Goal: Find specific page/section: Find specific page/section

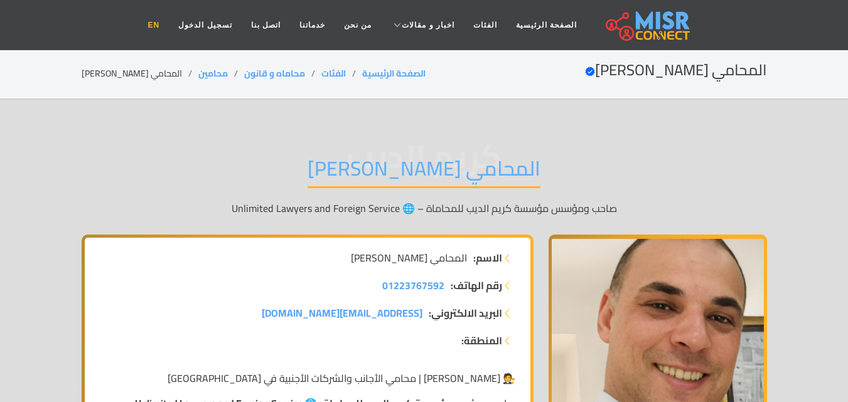
click at [169, 28] on link "EN" at bounding box center [154, 25] width 31 height 24
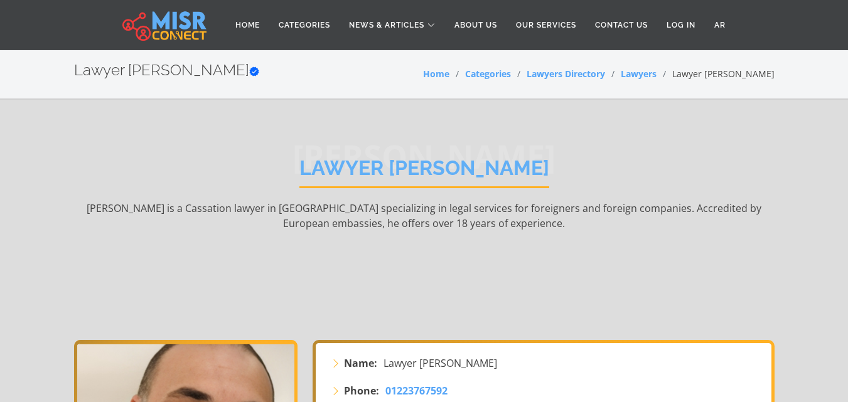
click at [373, 166] on h1 "Lawyer [PERSON_NAME]" at bounding box center [424, 172] width 250 height 32
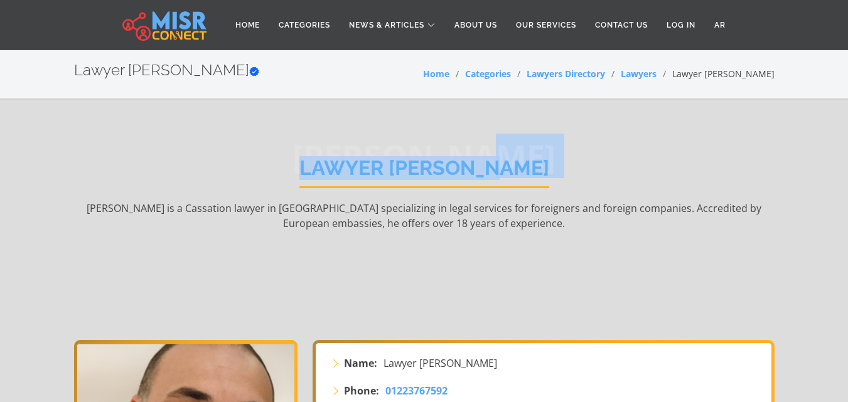
click at [373, 166] on h1 "Lawyer [PERSON_NAME]" at bounding box center [424, 172] width 250 height 32
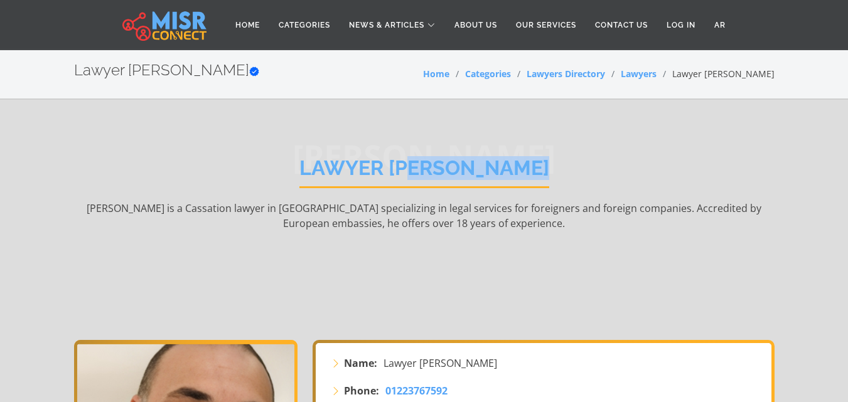
click at [373, 166] on h1 "Lawyer [PERSON_NAME]" at bounding box center [424, 172] width 250 height 32
copy div "Lawyer [PERSON_NAME]"
